Goal: Subscribe to service/newsletter

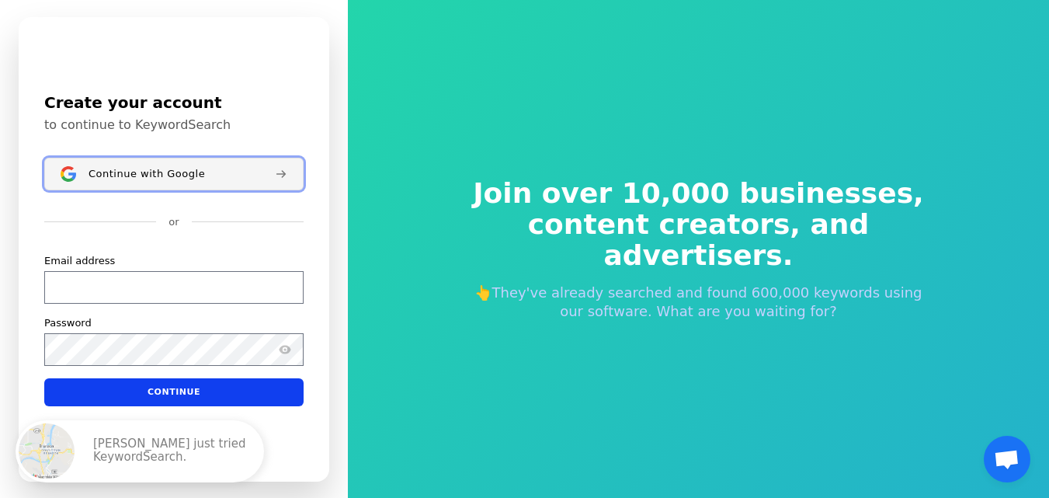
click at [195, 180] on button "Continue with Google" at bounding box center [173, 174] width 259 height 33
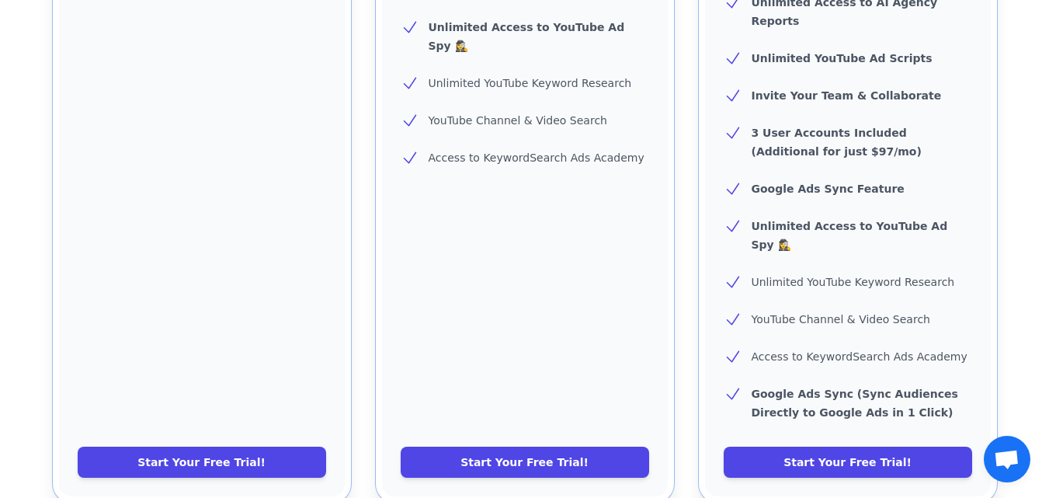
scroll to position [718, 0]
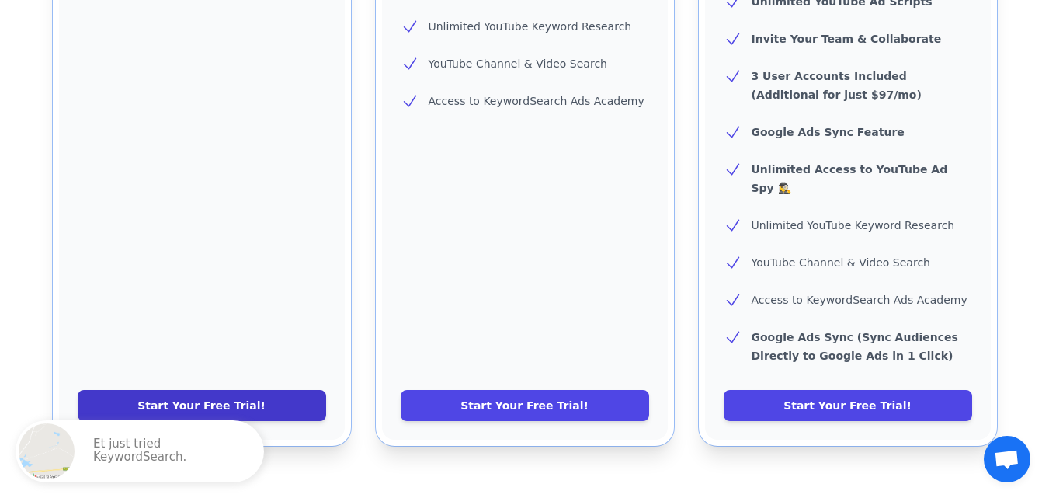
click at [260, 390] on link "Start Your Free Trial!" at bounding box center [202, 405] width 248 height 31
